Goal: Navigation & Orientation: Find specific page/section

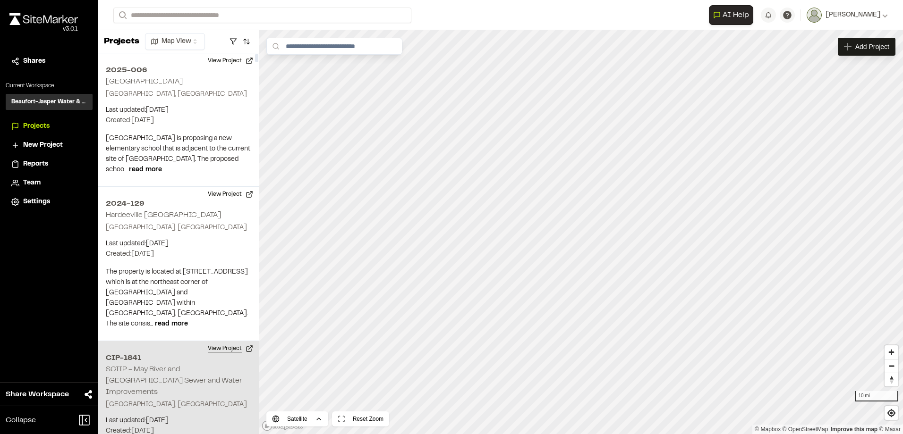
click at [240, 341] on button "View Project" at bounding box center [230, 348] width 57 height 15
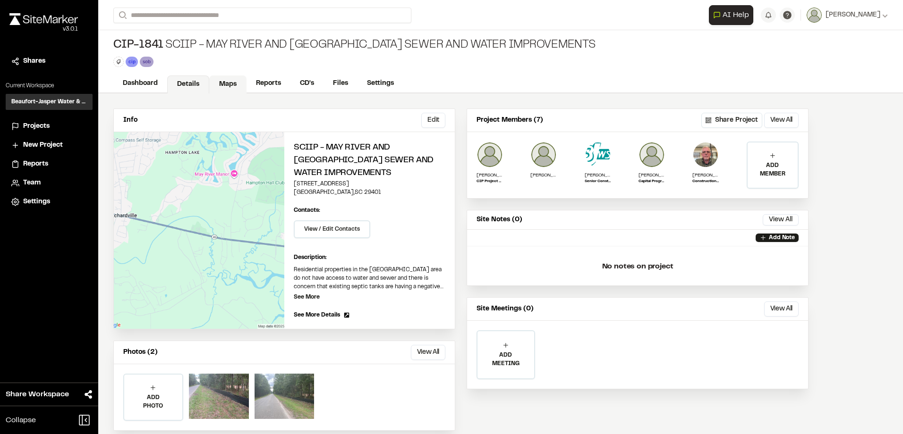
click at [230, 86] on link "Maps" at bounding box center [227, 85] width 37 height 18
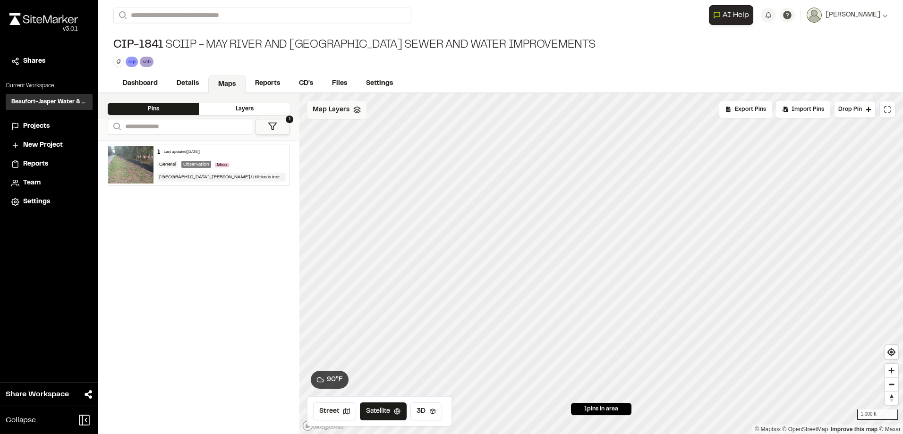
click at [355, 110] on polygon at bounding box center [357, 108] width 6 height 3
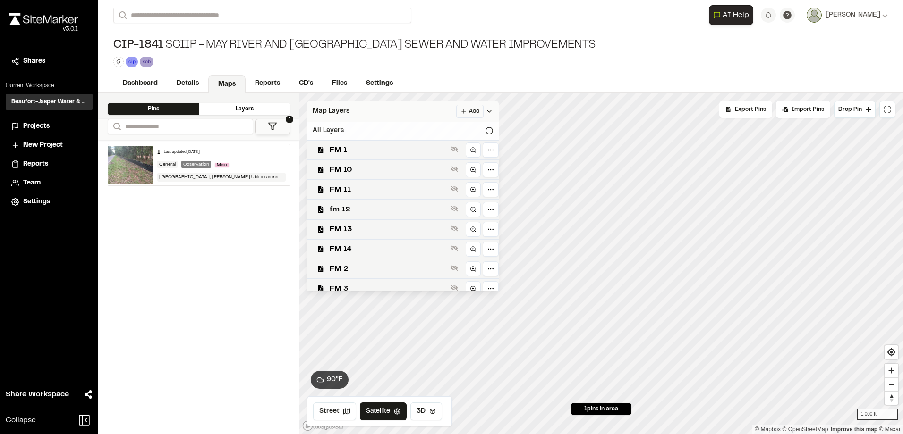
click at [485, 132] on icon at bounding box center [489, 131] width 8 height 8
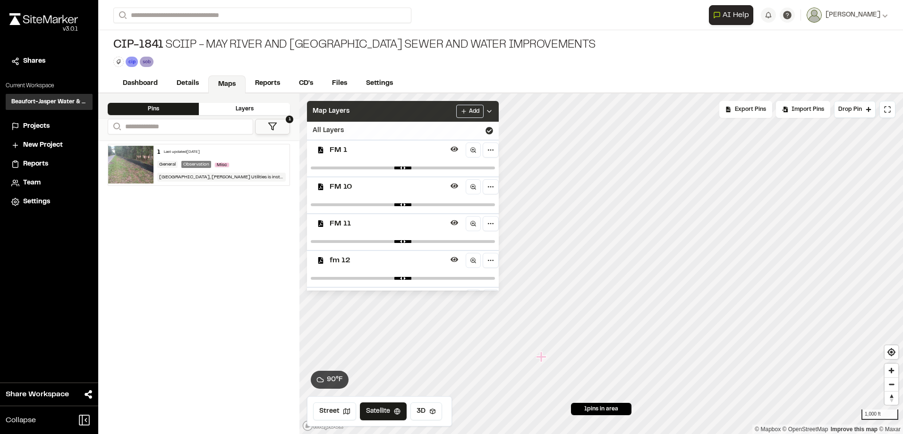
click at [485, 109] on icon at bounding box center [489, 112] width 8 height 8
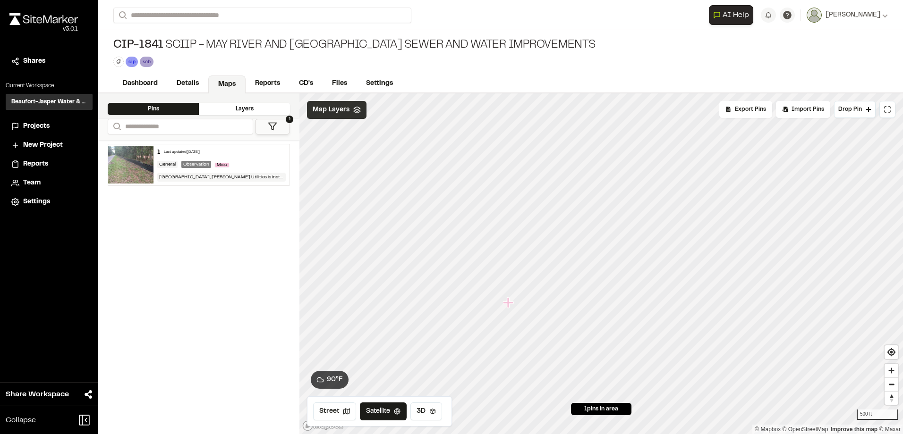
click at [356, 112] on icon at bounding box center [357, 110] width 8 height 8
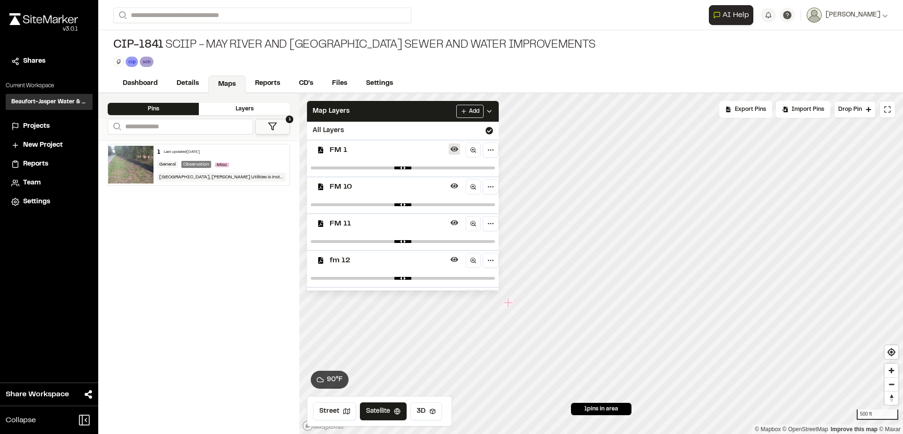
click at [450, 149] on icon at bounding box center [454, 149] width 8 height 8
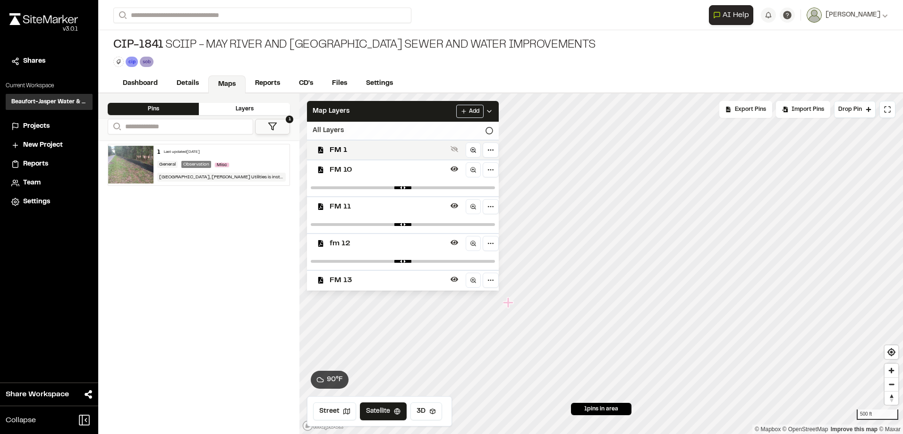
click at [485, 129] on icon at bounding box center [489, 131] width 8 height 8
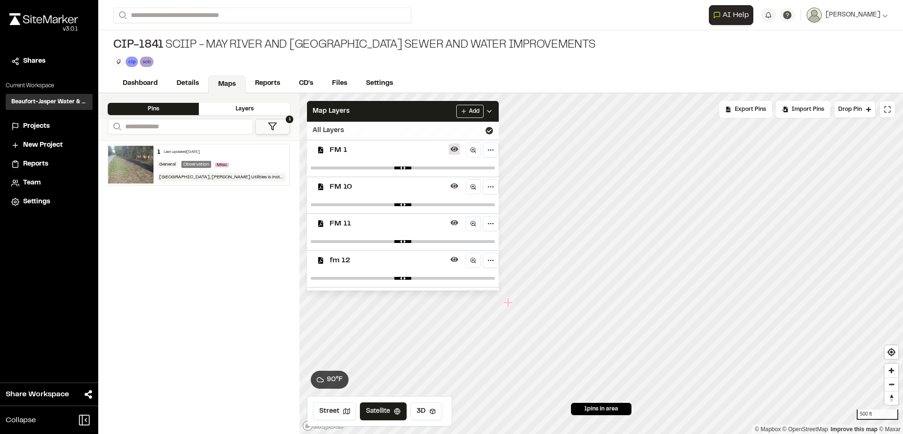
click at [450, 150] on icon at bounding box center [454, 149] width 8 height 8
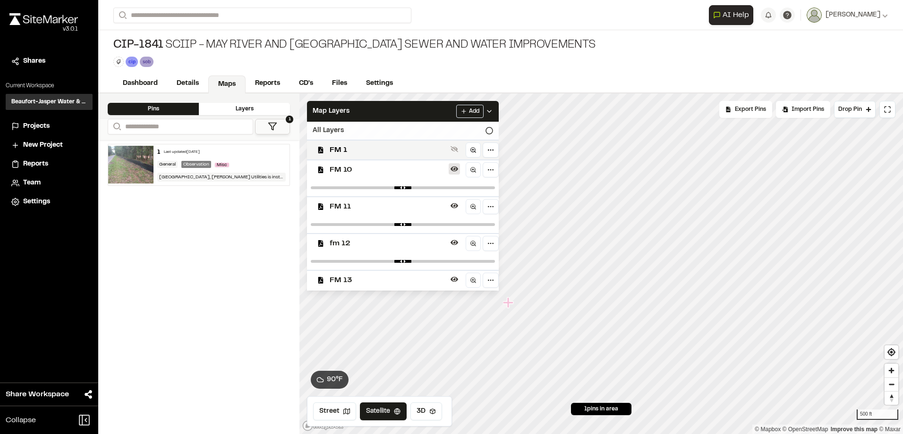
click at [450, 166] on icon at bounding box center [454, 169] width 8 height 8
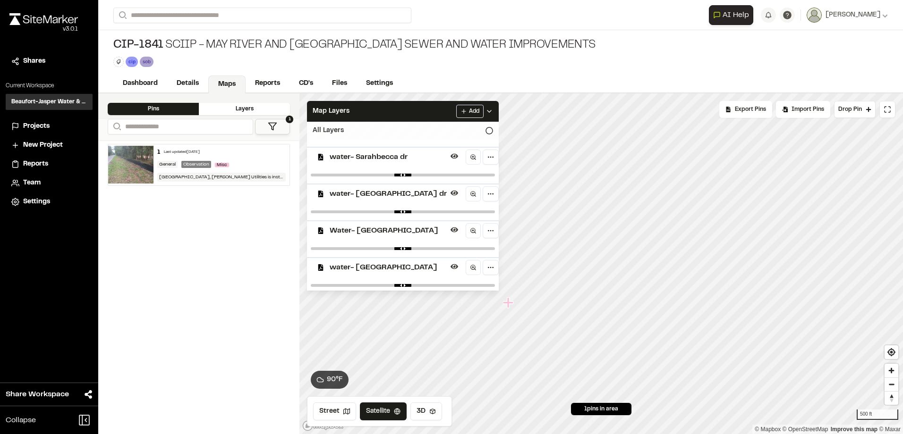
scroll to position [1143, 0]
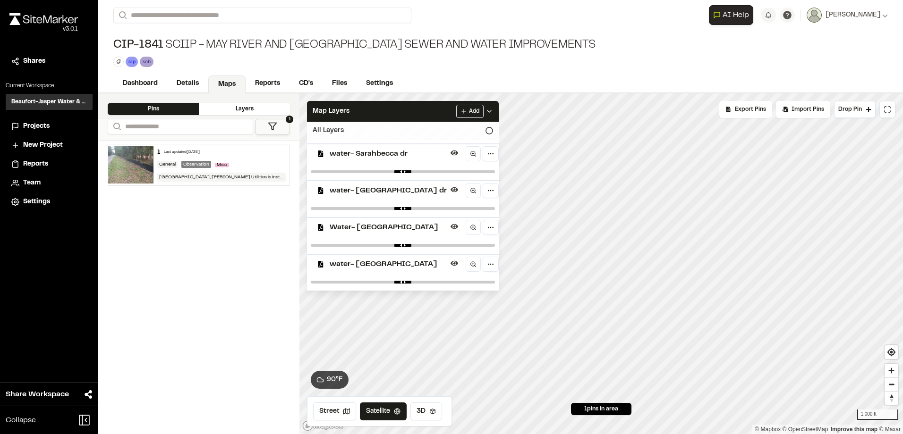
click at [485, 130] on icon at bounding box center [489, 131] width 8 height 8
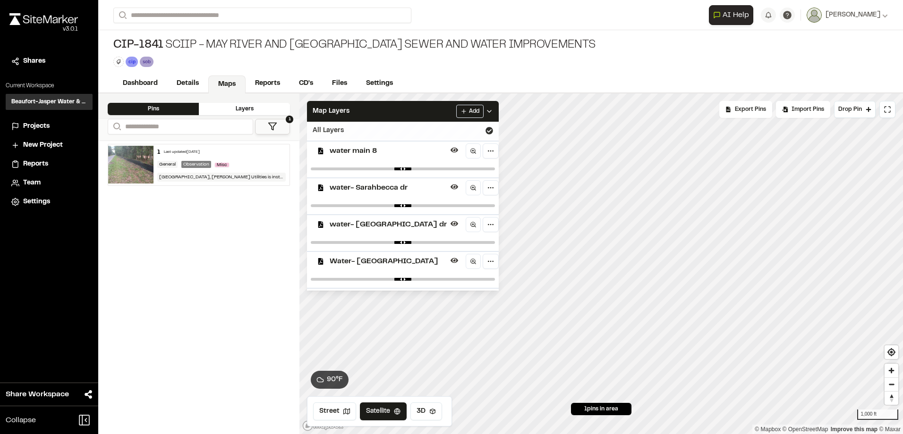
scroll to position [1177, 0]
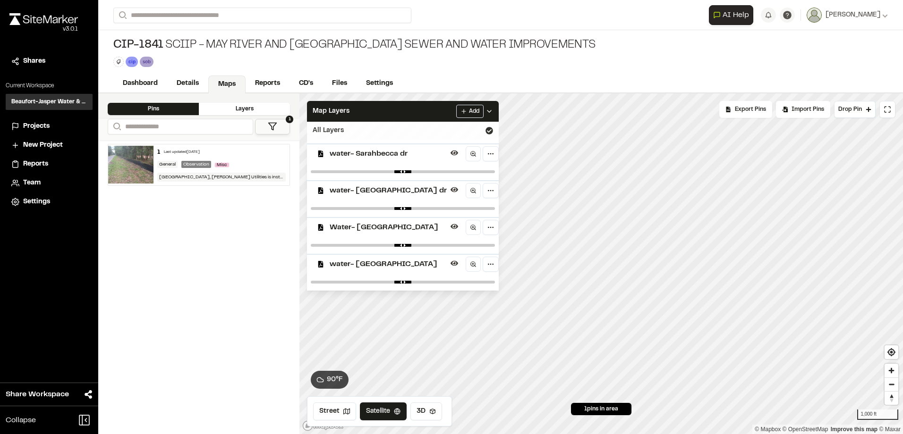
click at [485, 130] on icon at bounding box center [489, 131] width 8 height 8
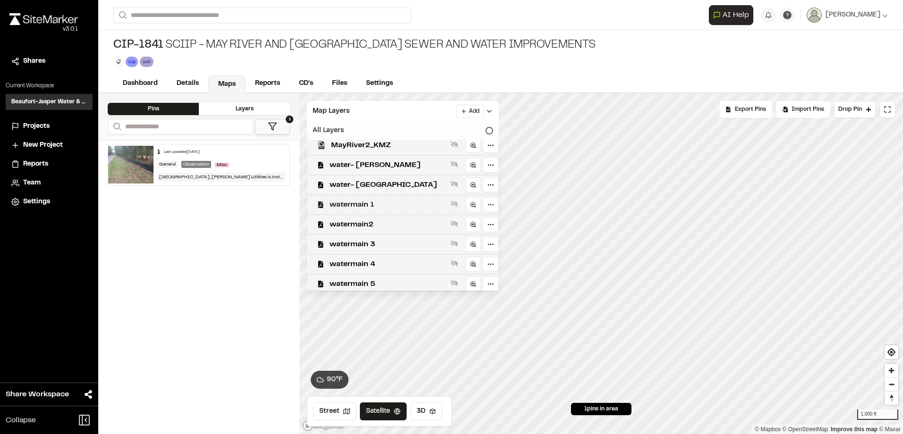
scroll to position [347, 0]
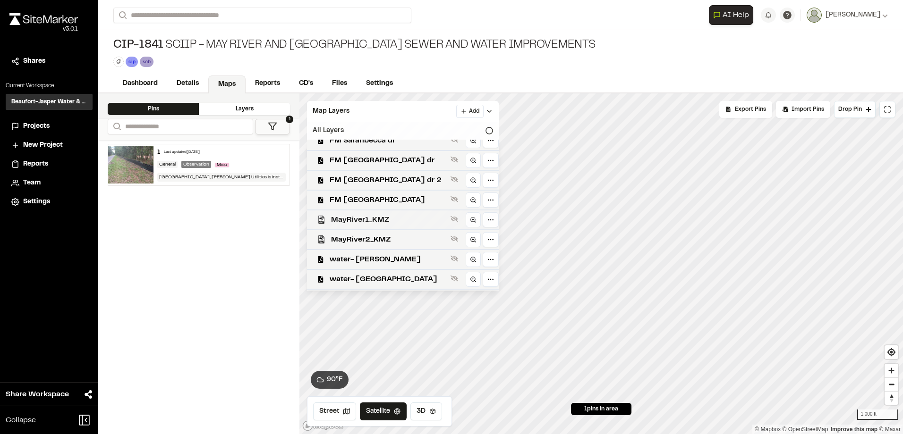
click at [347, 218] on span "MayRiver1_KMZ" at bounding box center [389, 219] width 116 height 11
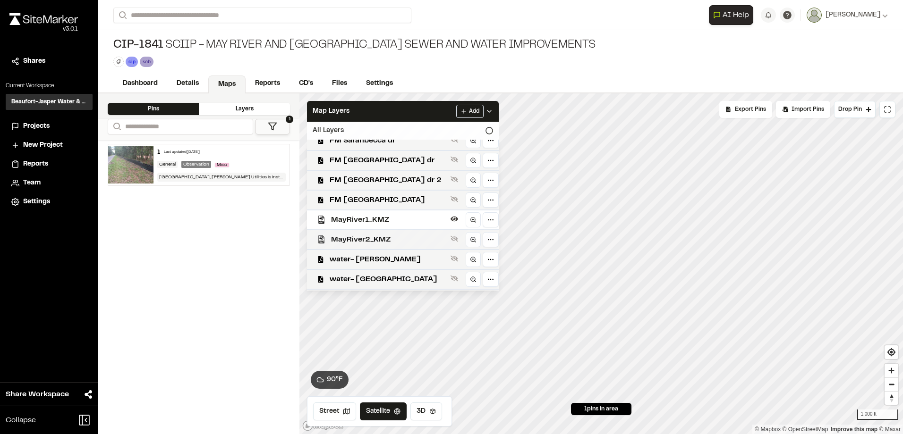
click at [357, 236] on span "MayRiver2_KMZ" at bounding box center [389, 239] width 116 height 11
click at [365, 237] on span "MayRiver2_KMZ" at bounding box center [389, 239] width 116 height 11
click at [347, 80] on link "Files" at bounding box center [339, 85] width 35 height 18
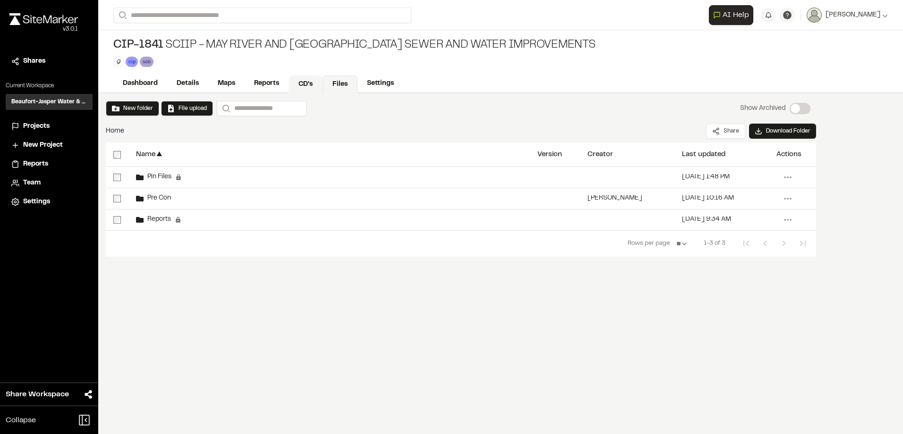
click at [303, 83] on link "CD's" at bounding box center [305, 85] width 34 height 18
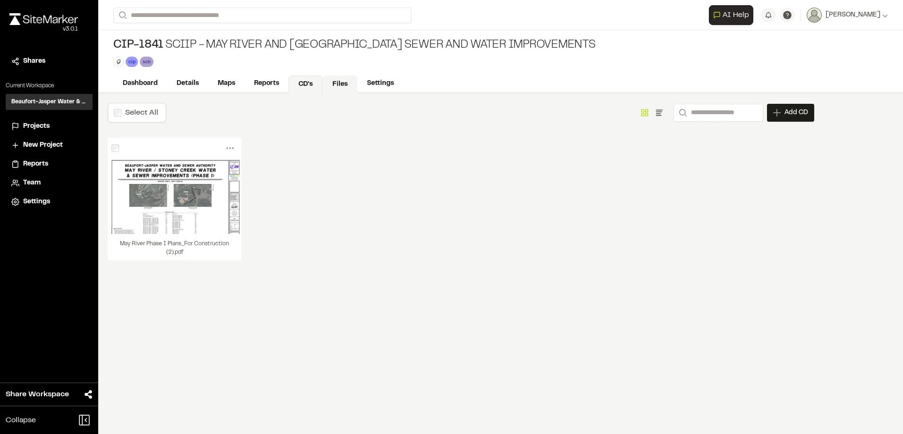
click at [344, 84] on link "Files" at bounding box center [339, 85] width 35 height 18
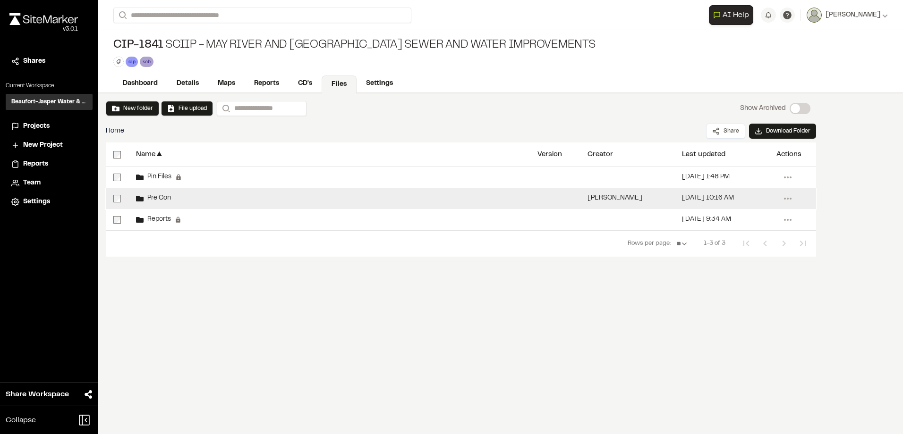
click at [161, 195] on span "Pre Con" at bounding box center [157, 198] width 27 height 6
click at [189, 200] on div "Pre Con" at bounding box center [328, 198] width 401 height 21
click at [138, 197] on icon at bounding box center [140, 199] width 8 height 6
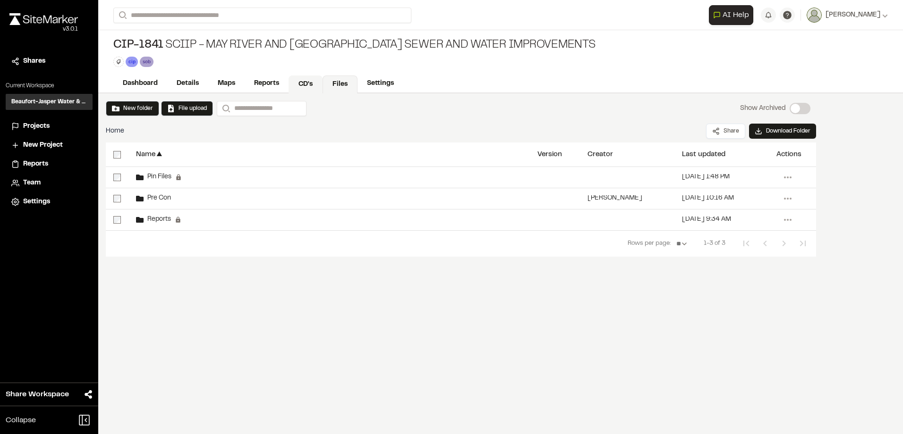
click at [309, 88] on link "CD's" at bounding box center [305, 85] width 34 height 18
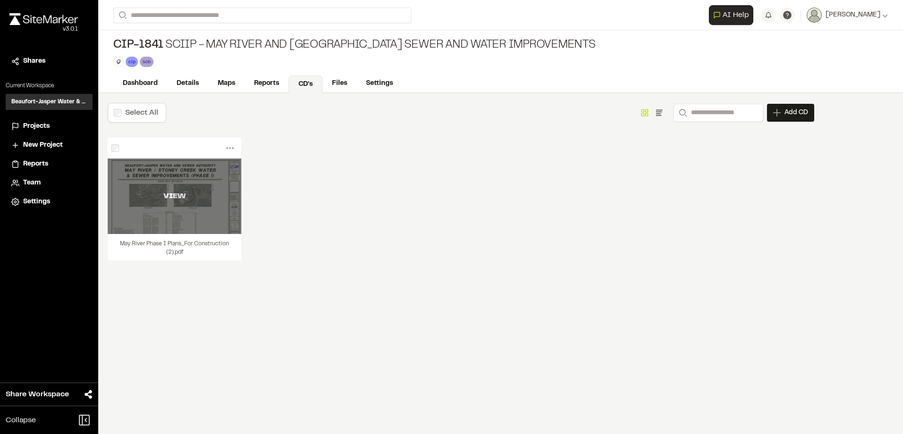
click at [193, 195] on div "VIEW" at bounding box center [175, 196] width 134 height 11
